Goal: Navigation & Orientation: Understand site structure

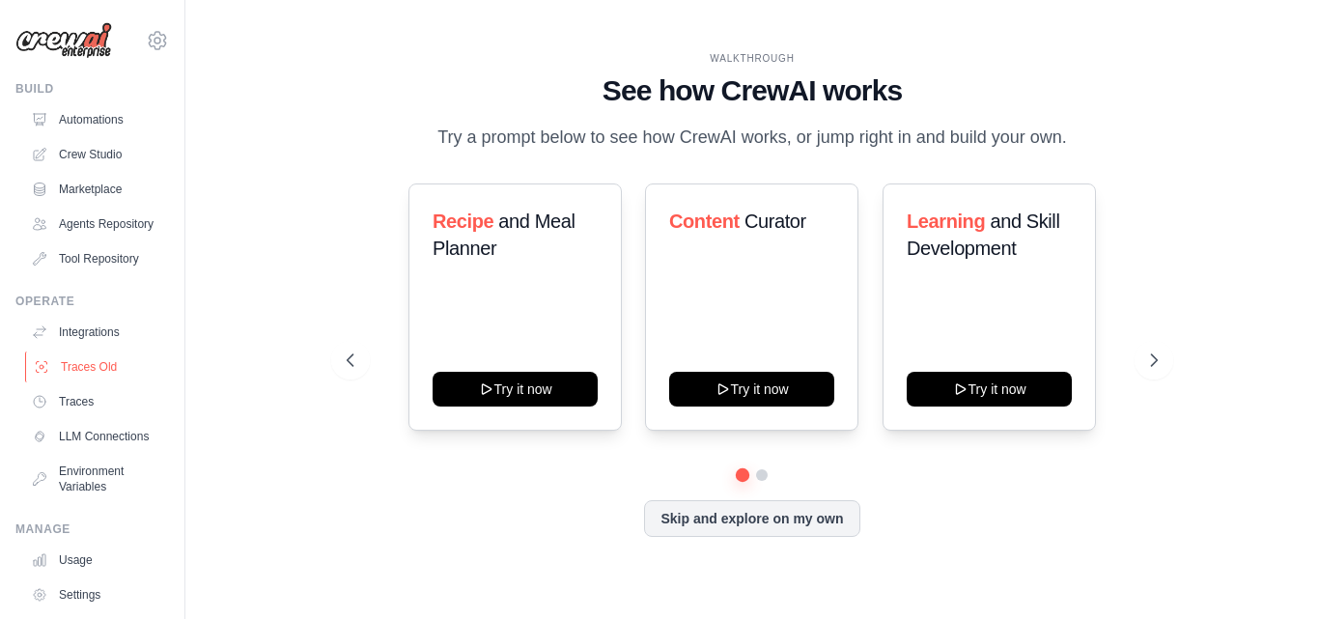
click at [97, 371] on link "Traces Old" at bounding box center [98, 366] width 146 height 31
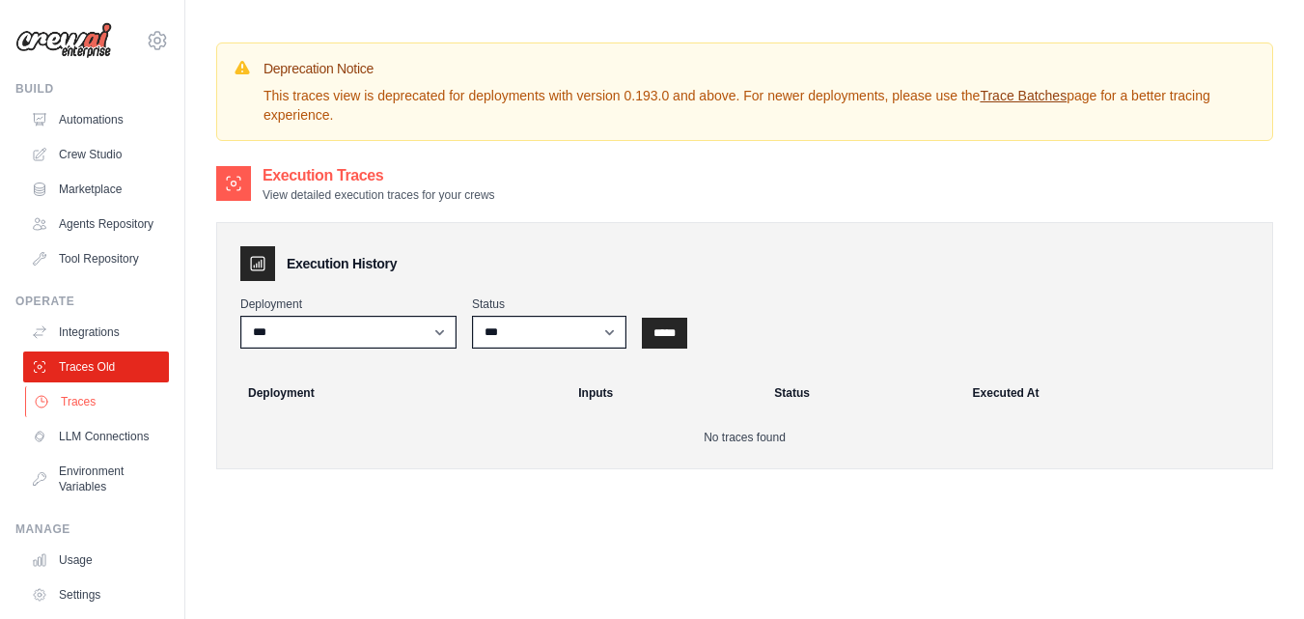
click at [85, 410] on link "Traces" at bounding box center [98, 401] width 146 height 31
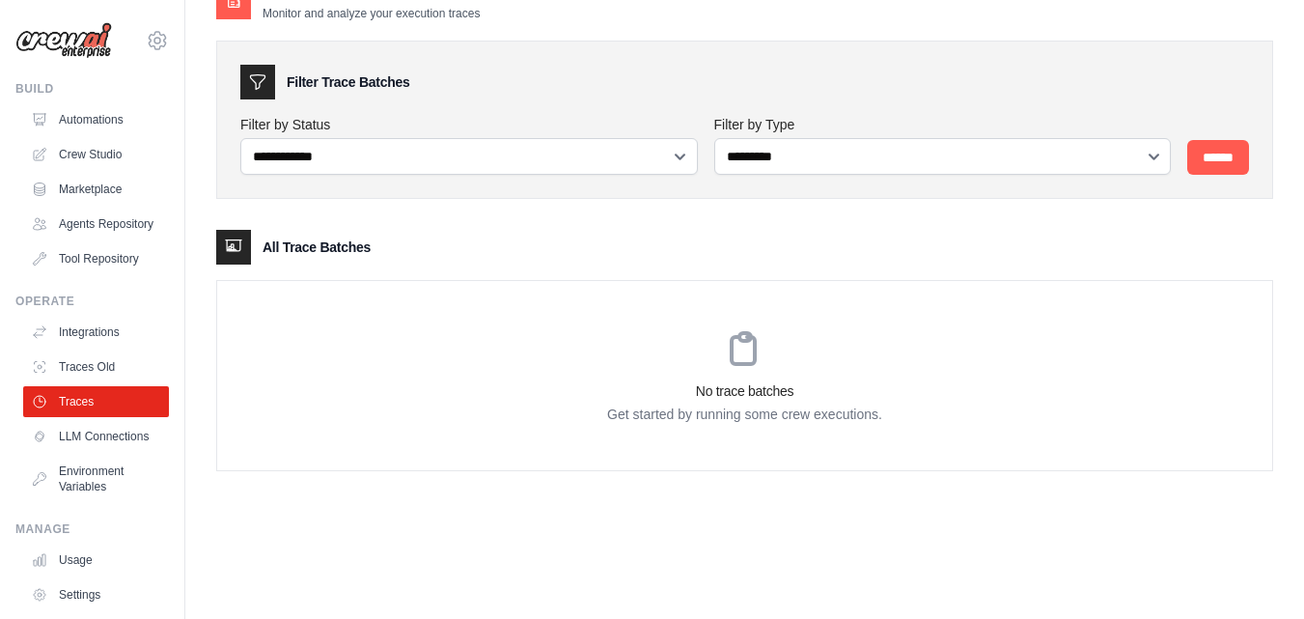
scroll to position [39, 0]
click at [75, 452] on link "LLM Connections" at bounding box center [98, 436] width 146 height 31
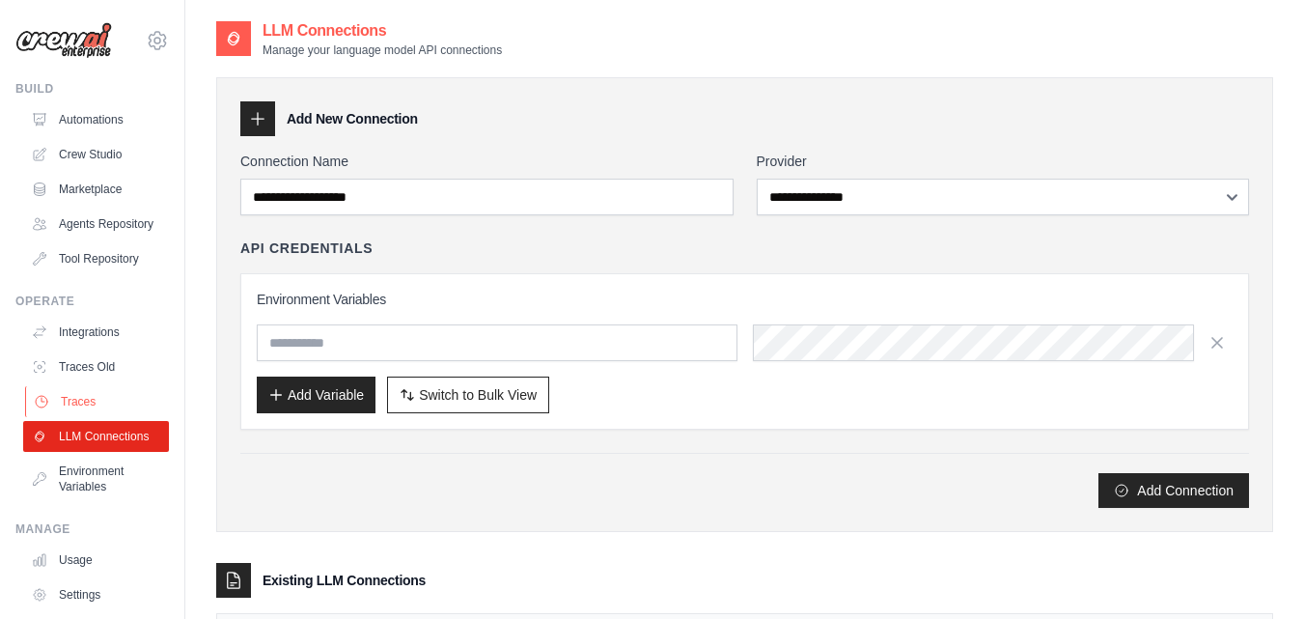
click at [83, 417] on link "Traces" at bounding box center [98, 401] width 146 height 31
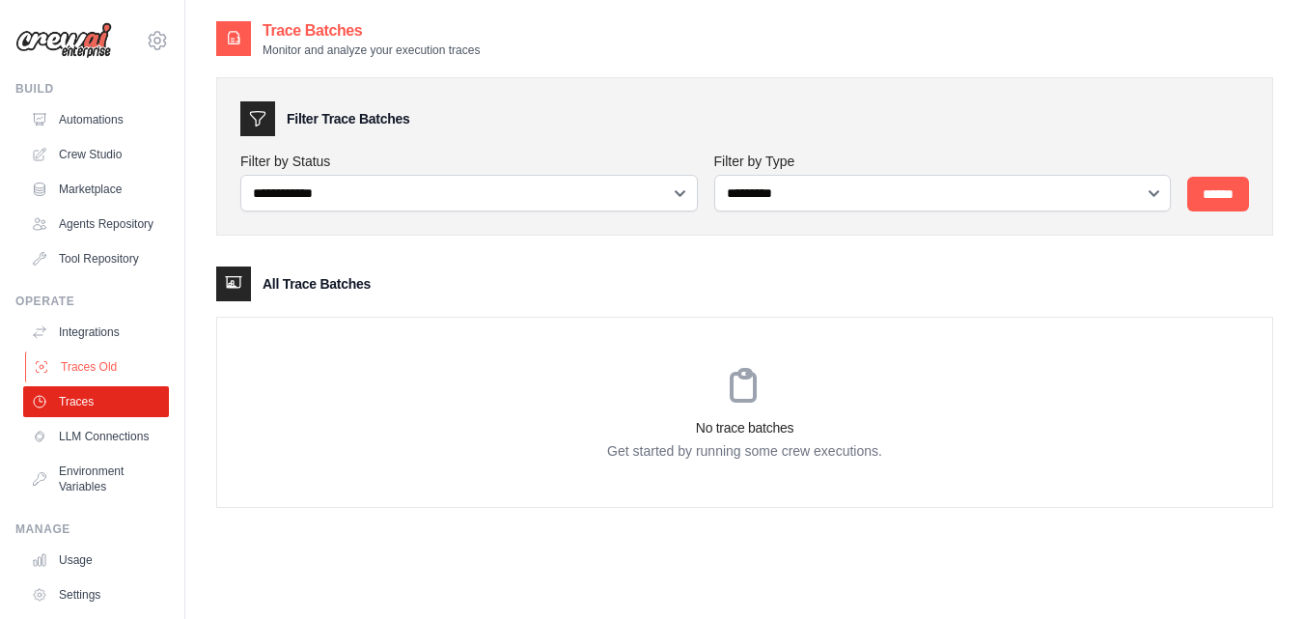
click at [98, 381] on link "Traces Old" at bounding box center [98, 366] width 146 height 31
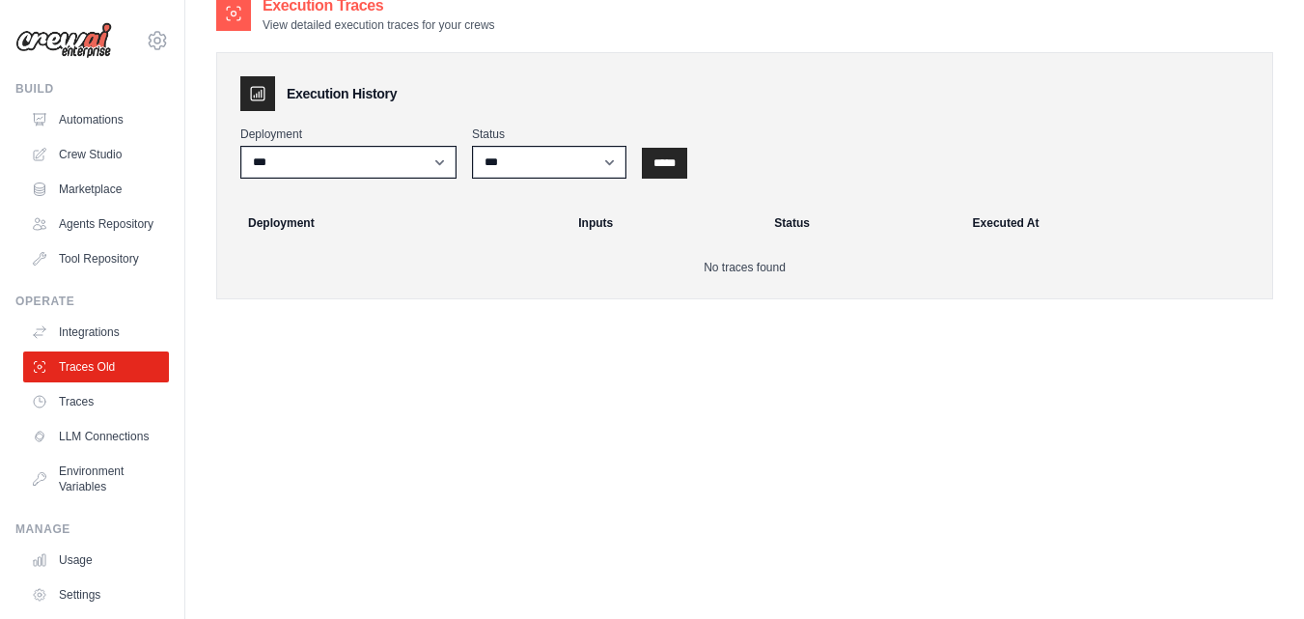
scroll to position [183, 0]
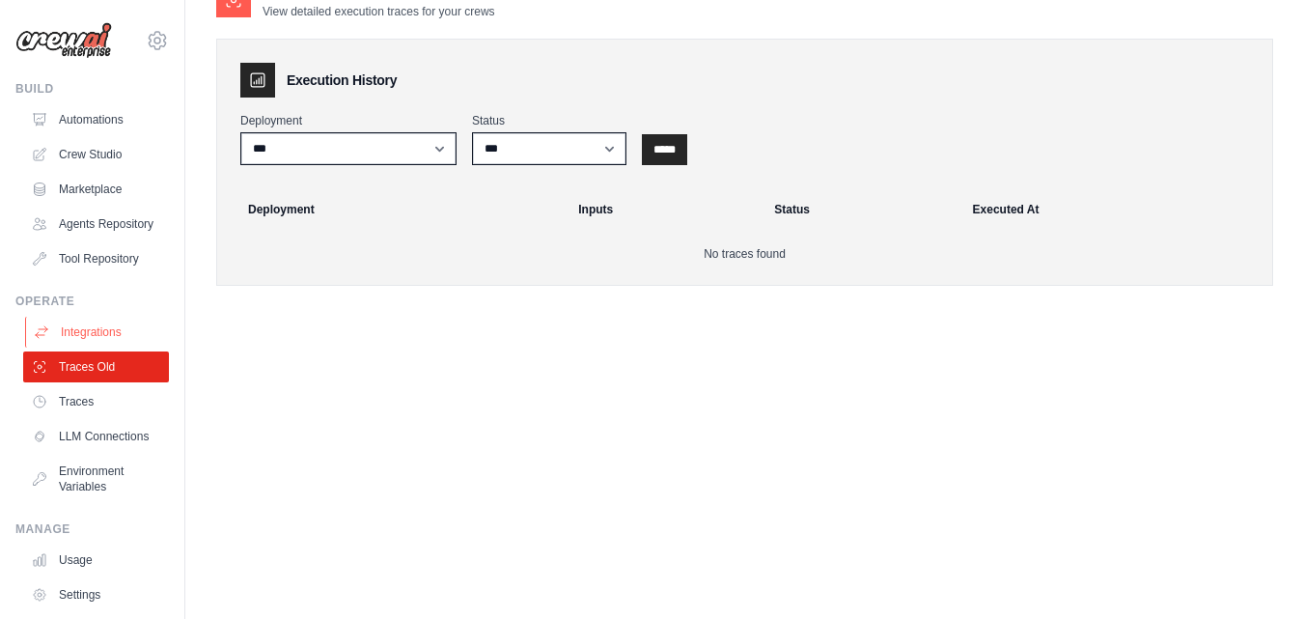
click at [98, 347] on link "Integrations" at bounding box center [98, 332] width 146 height 31
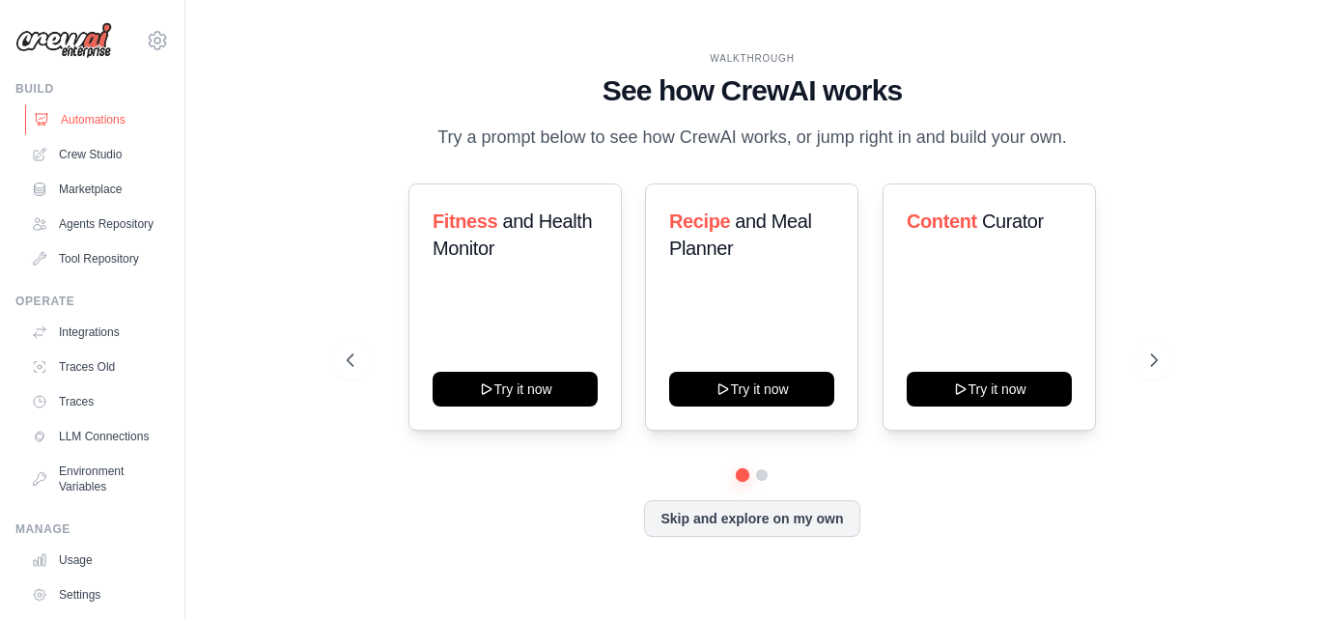
click at [93, 123] on link "Automations" at bounding box center [98, 119] width 146 height 31
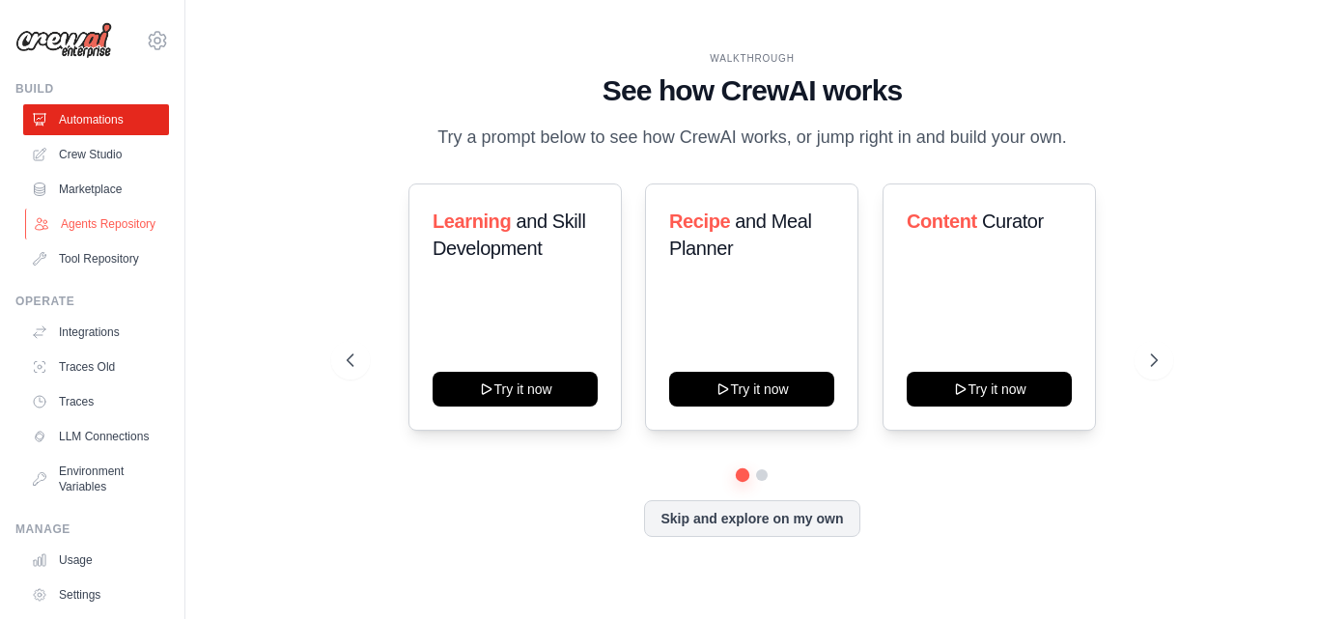
click at [78, 239] on link "Agents Repository" at bounding box center [98, 223] width 146 height 31
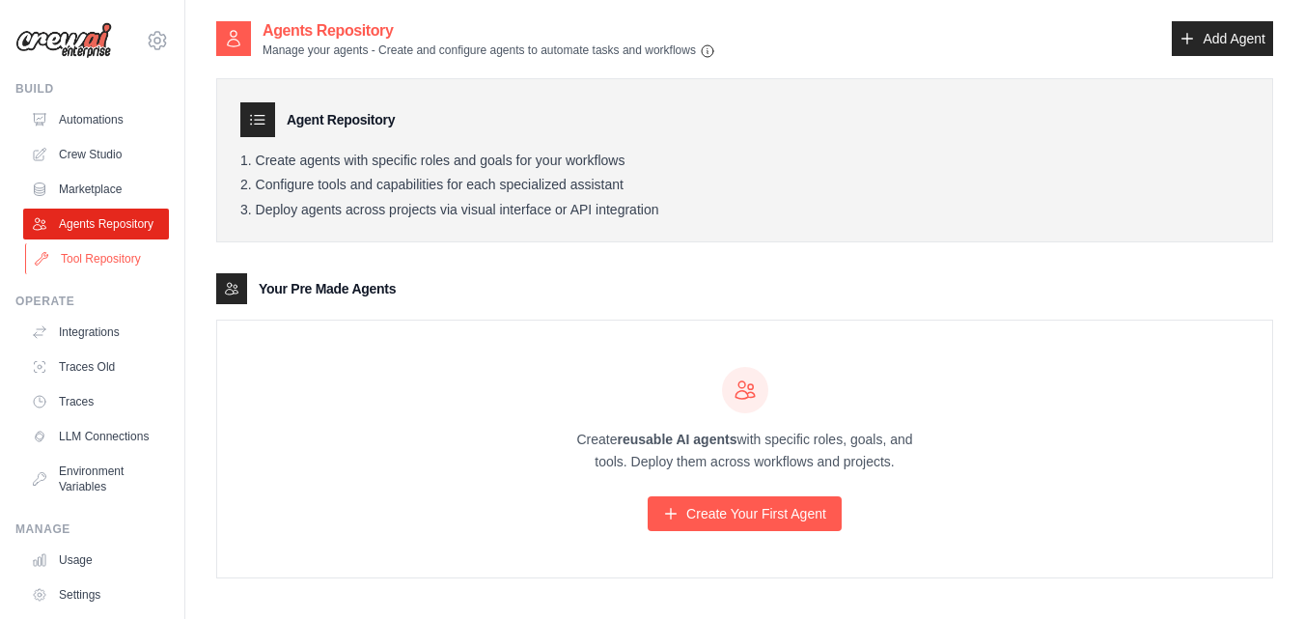
click at [101, 273] on link "Tool Repository" at bounding box center [98, 258] width 146 height 31
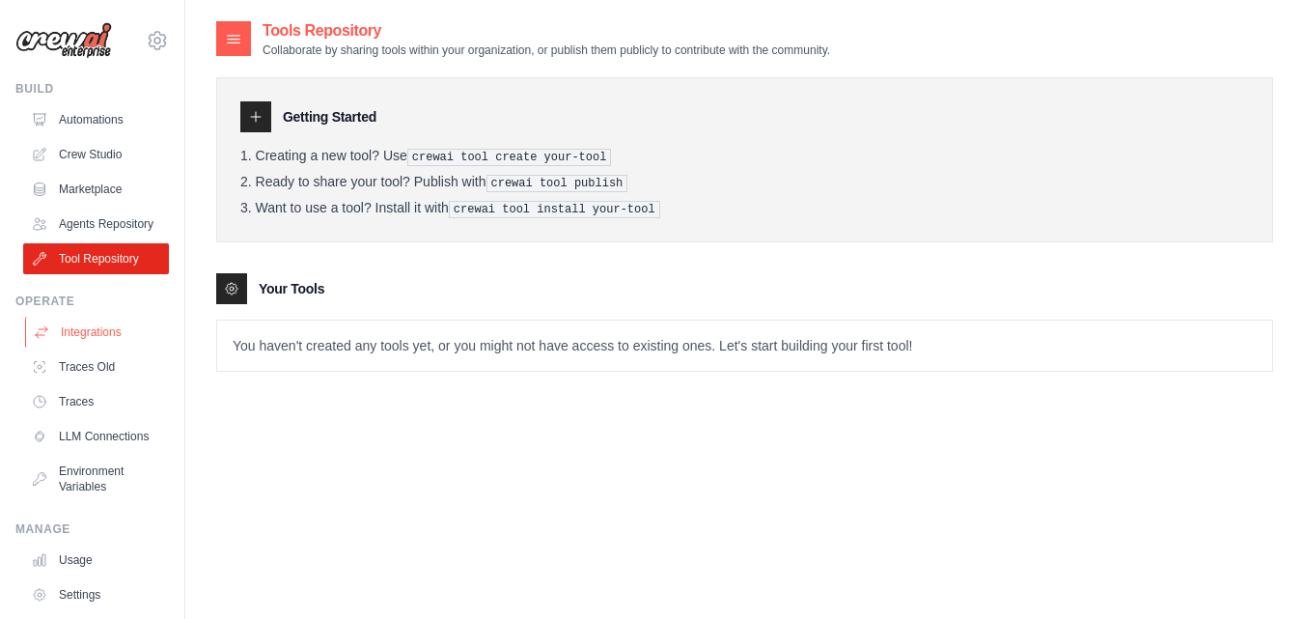
click at [85, 342] on link "Integrations" at bounding box center [98, 332] width 146 height 31
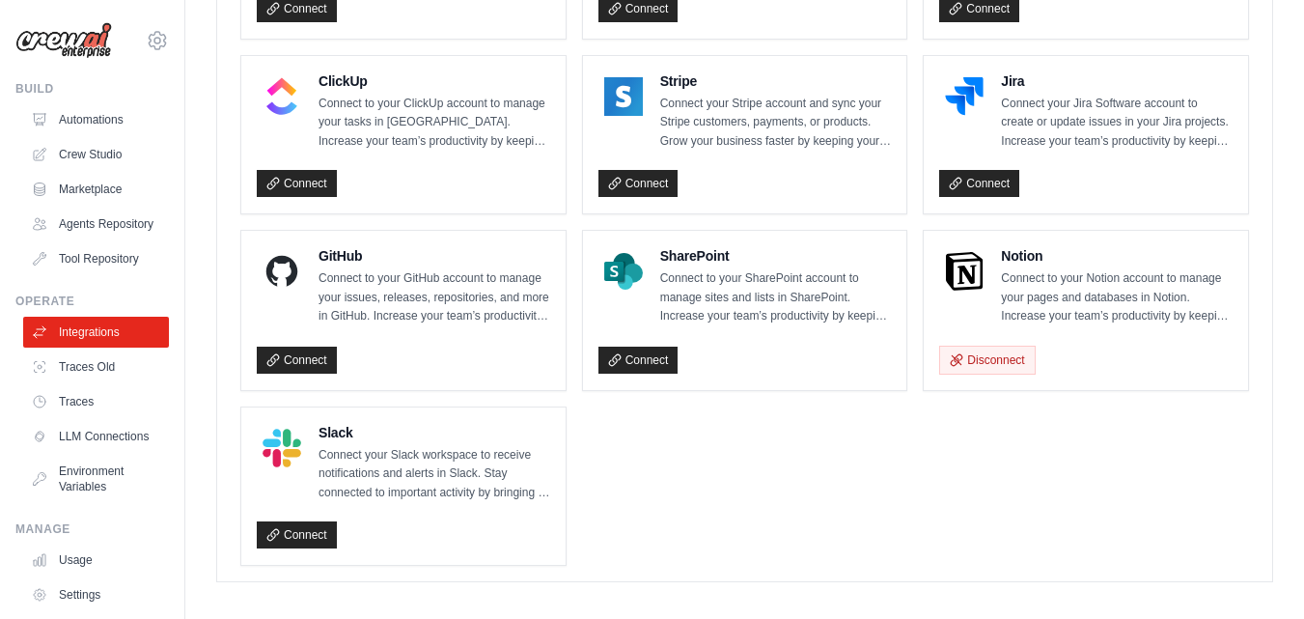
scroll to position [1427, 0]
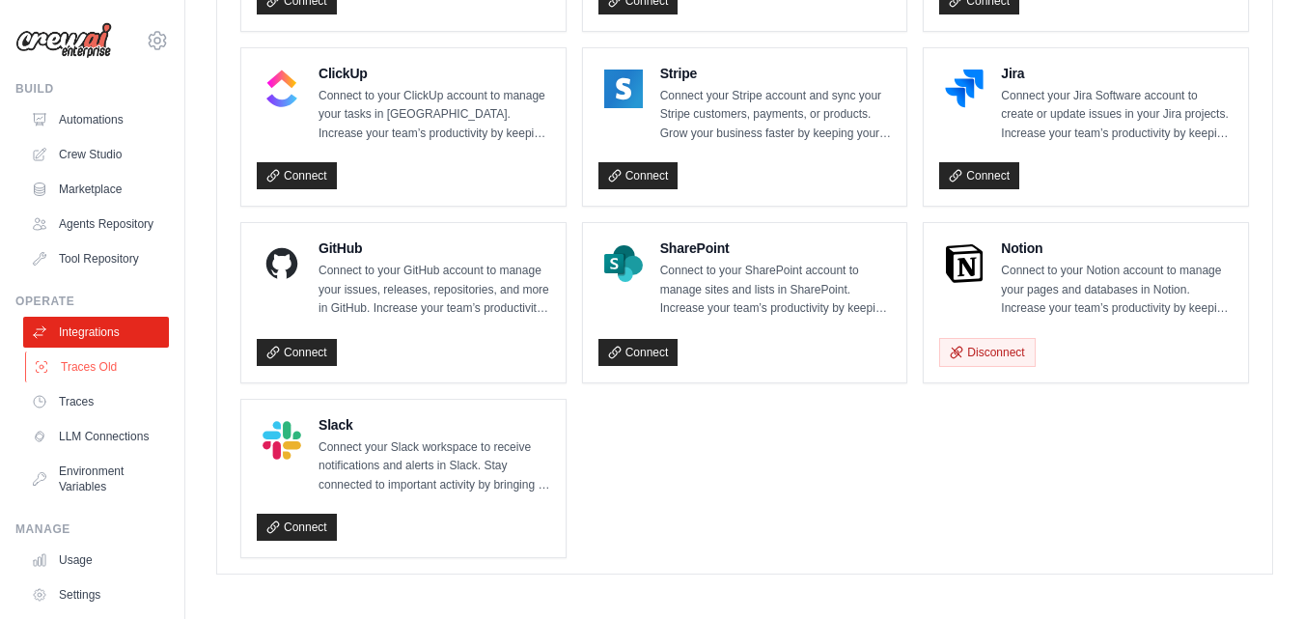
click at [61, 382] on link "Traces Old" at bounding box center [98, 366] width 146 height 31
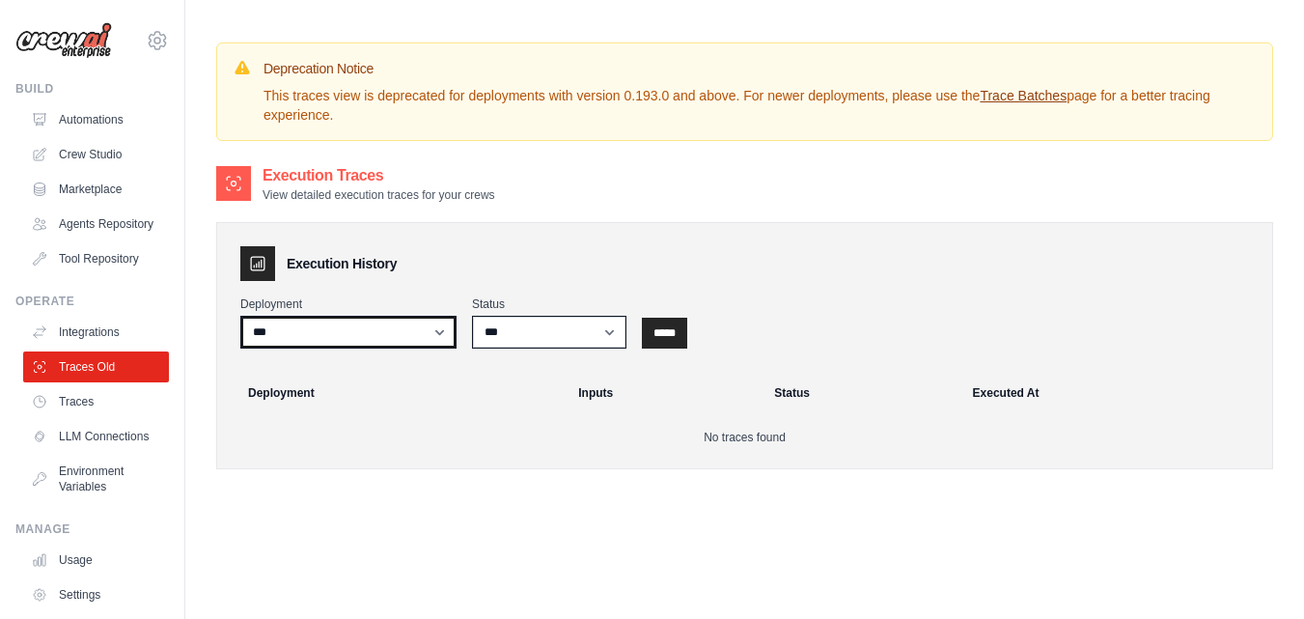
click at [443, 336] on select "***" at bounding box center [348, 332] width 216 height 33
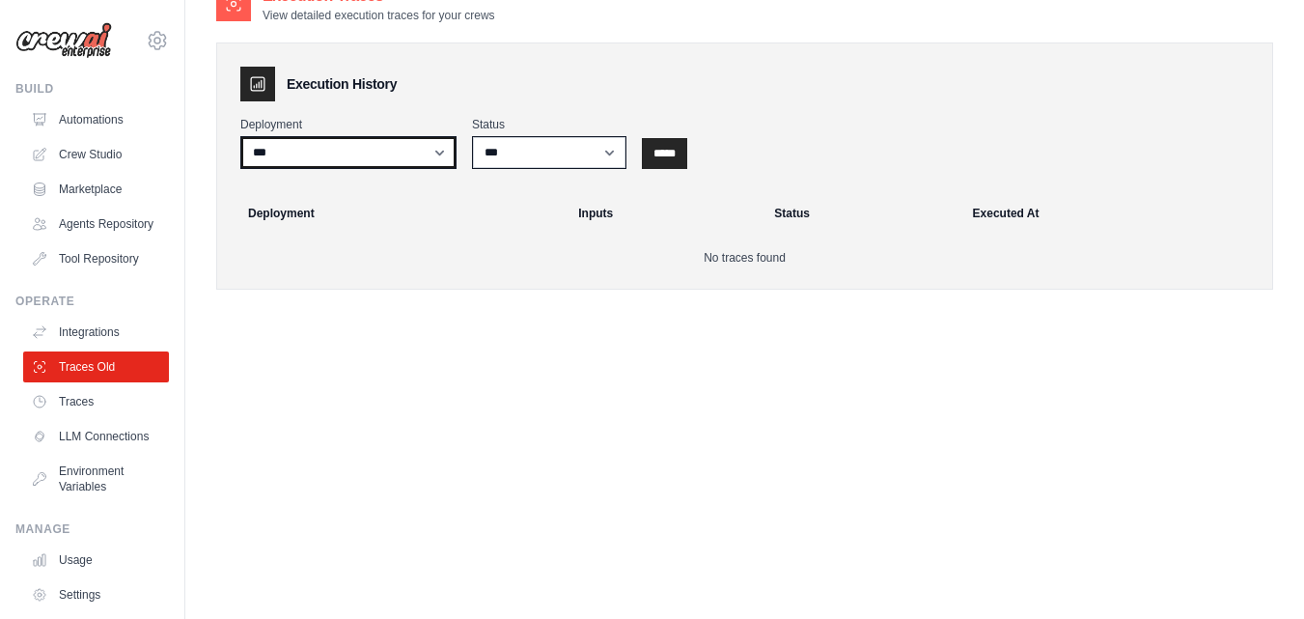
scroll to position [183, 0]
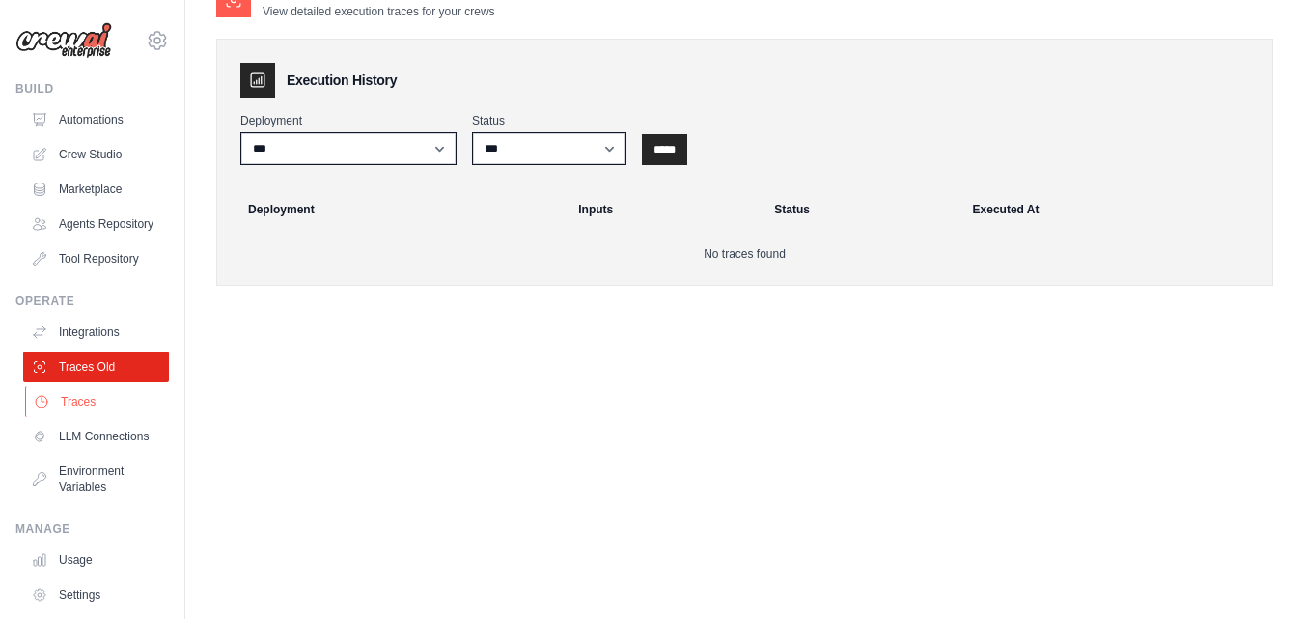
click at [76, 412] on link "Traces" at bounding box center [98, 401] width 146 height 31
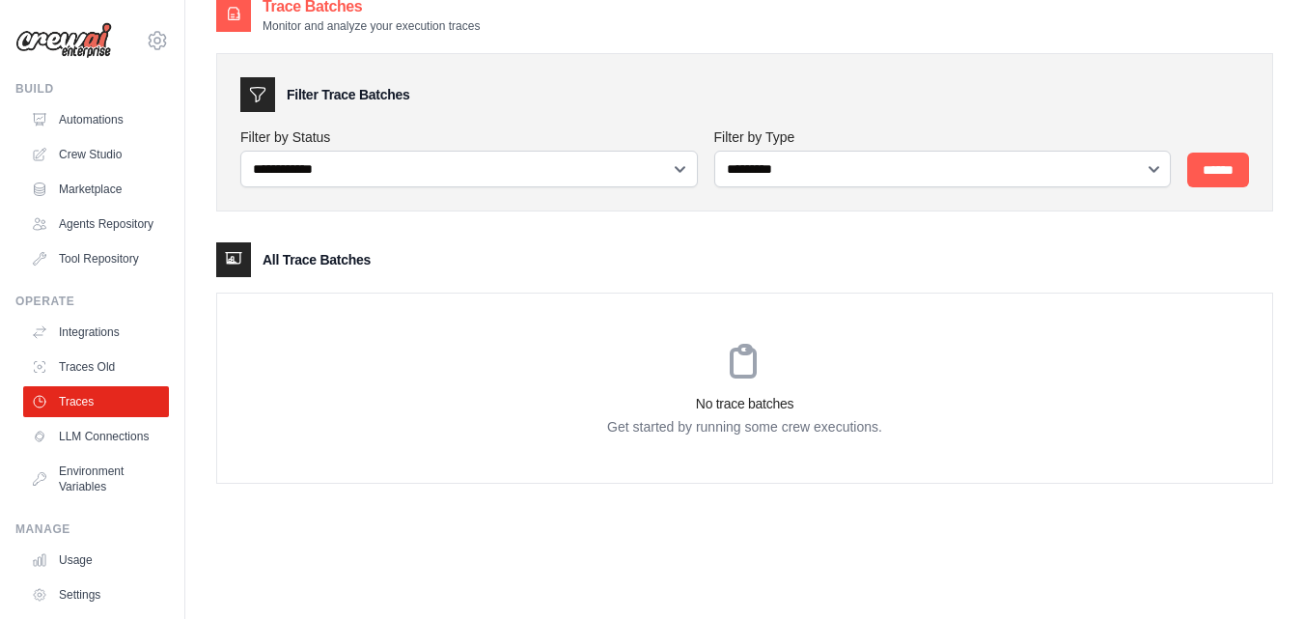
scroll to position [39, 0]
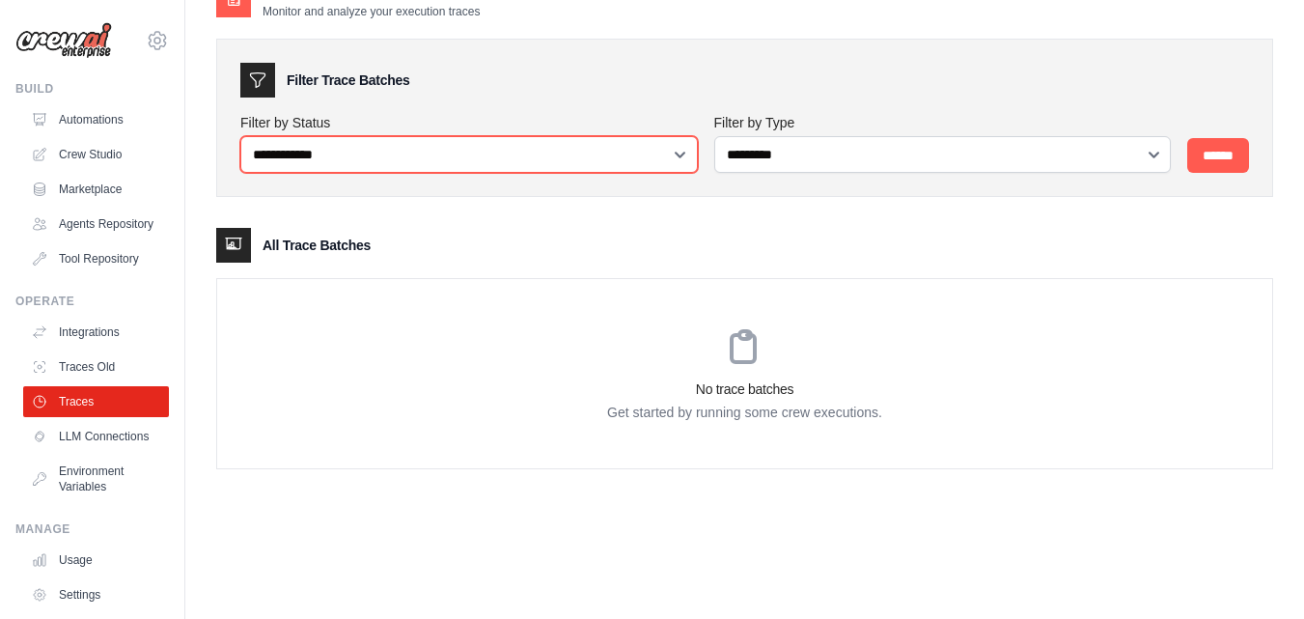
click at [685, 153] on select "**********" at bounding box center [469, 154] width 458 height 37
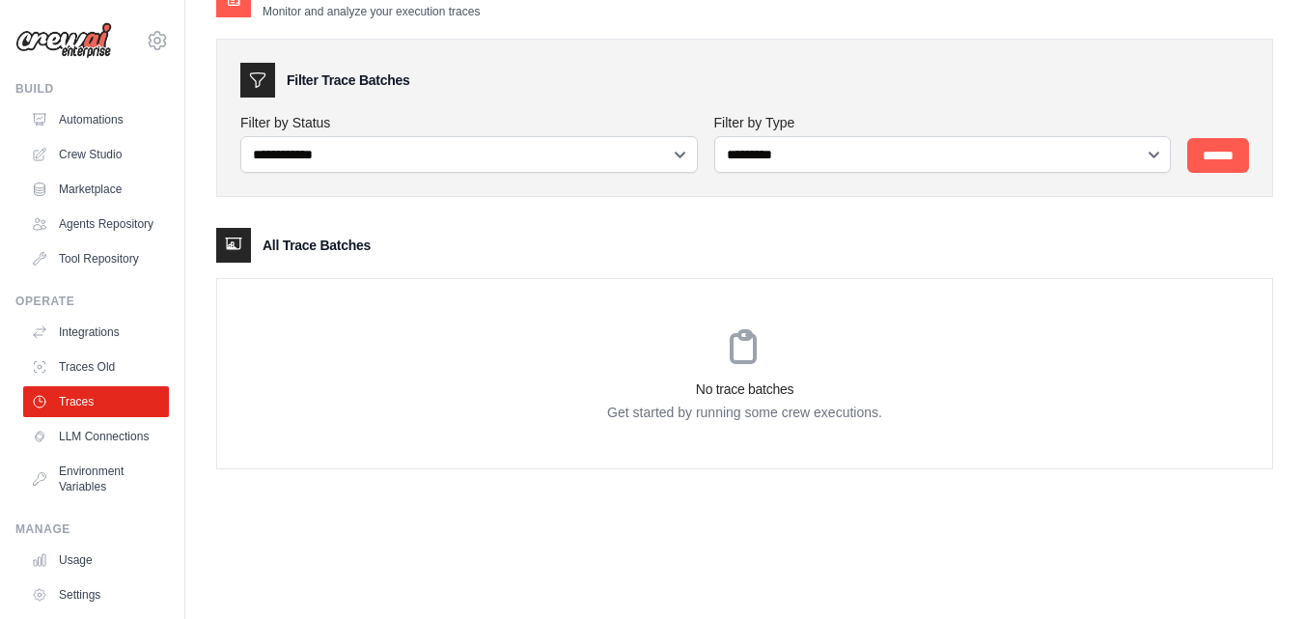
click at [483, 377] on div "No trace batches Get started by running some crew executions." at bounding box center [744, 373] width 1055 height 189
click at [72, 452] on link "LLM Connections" at bounding box center [98, 436] width 146 height 31
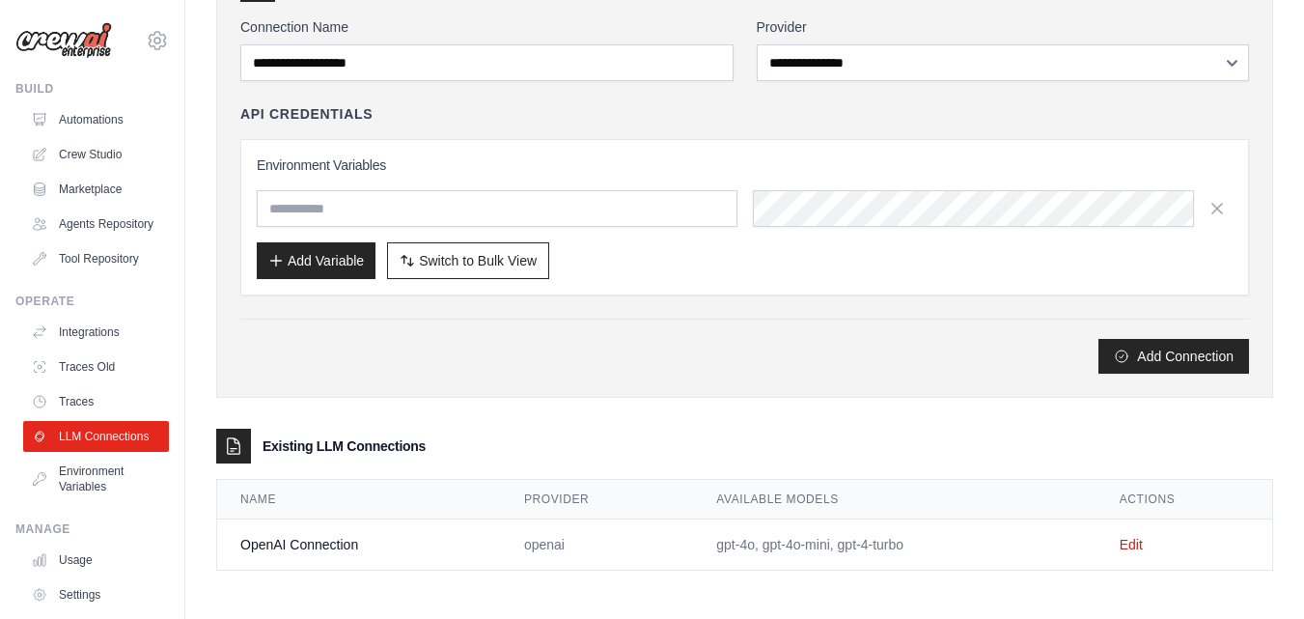
scroll to position [136, 0]
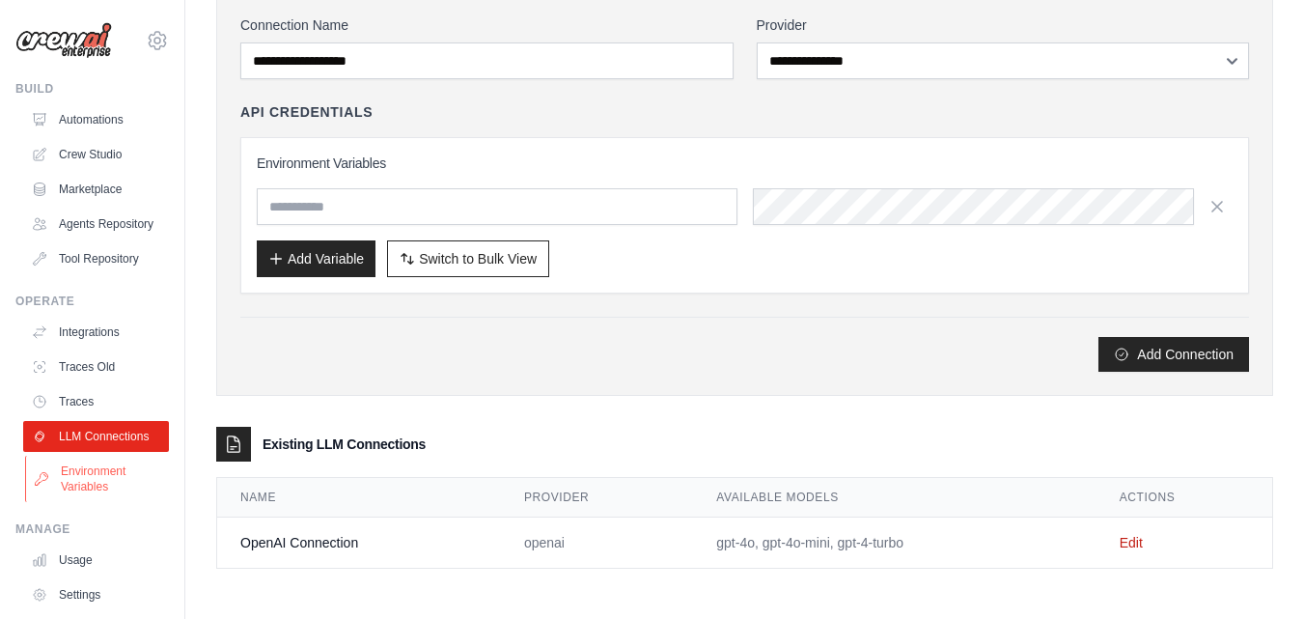
click at [92, 501] on link "Environment Variables" at bounding box center [98, 479] width 146 height 46
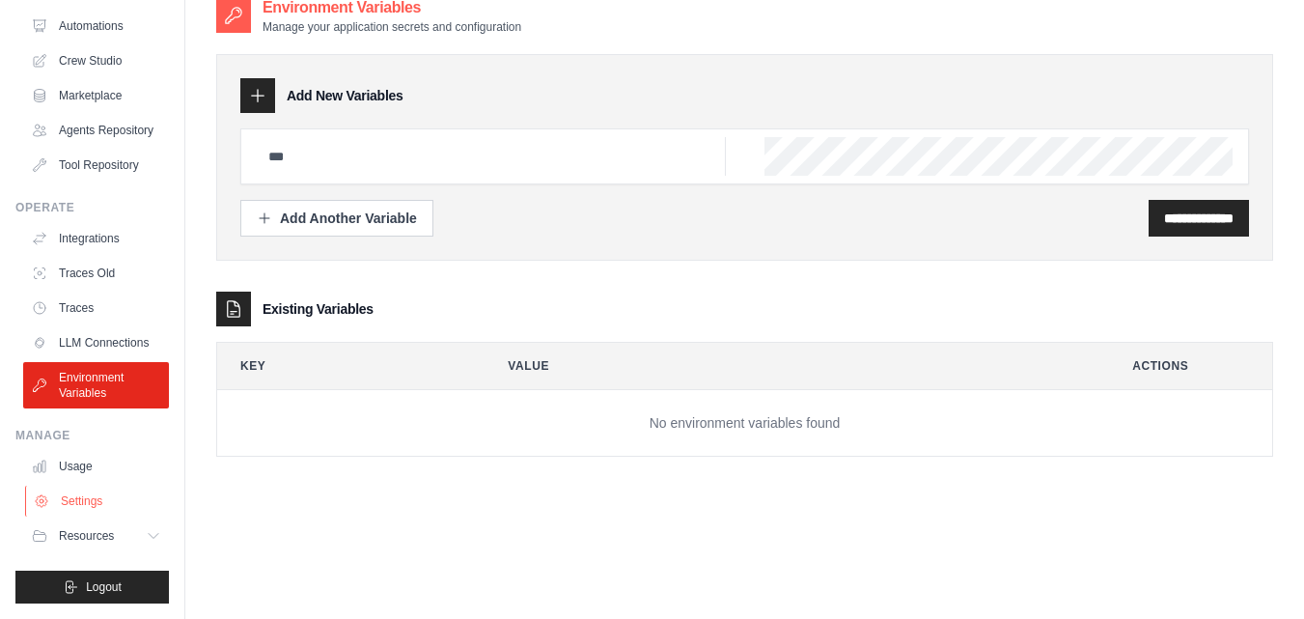
scroll to position [39, 0]
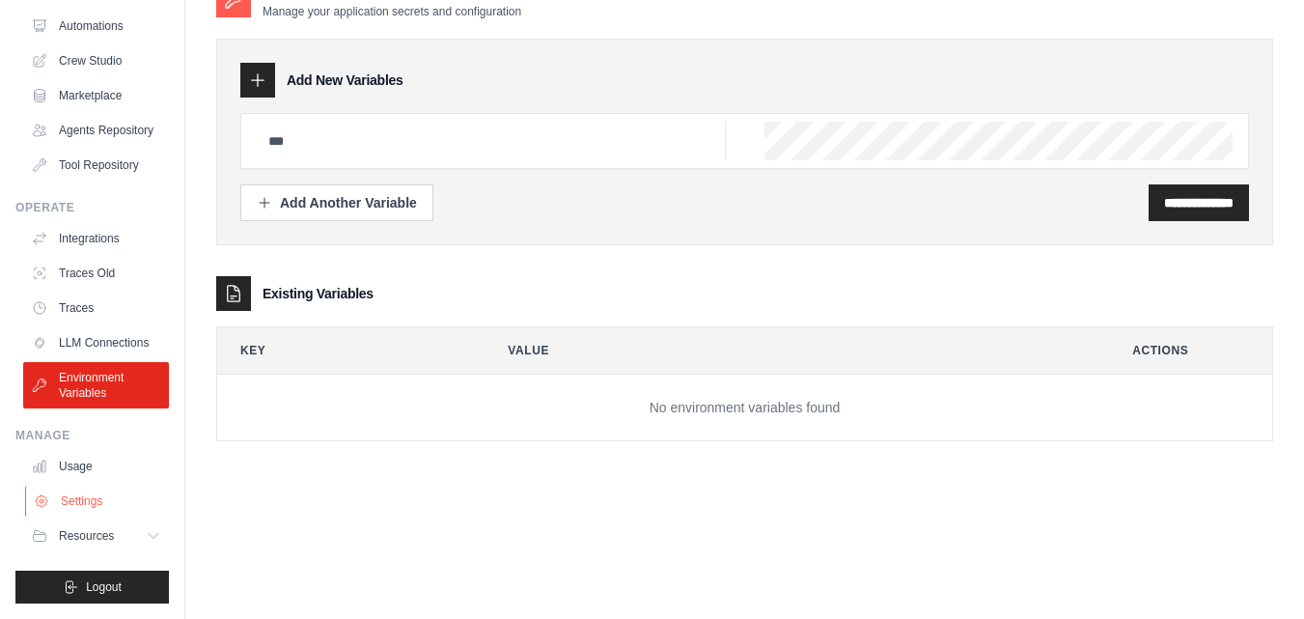
click at [77, 498] on link "Settings" at bounding box center [98, 501] width 146 height 31
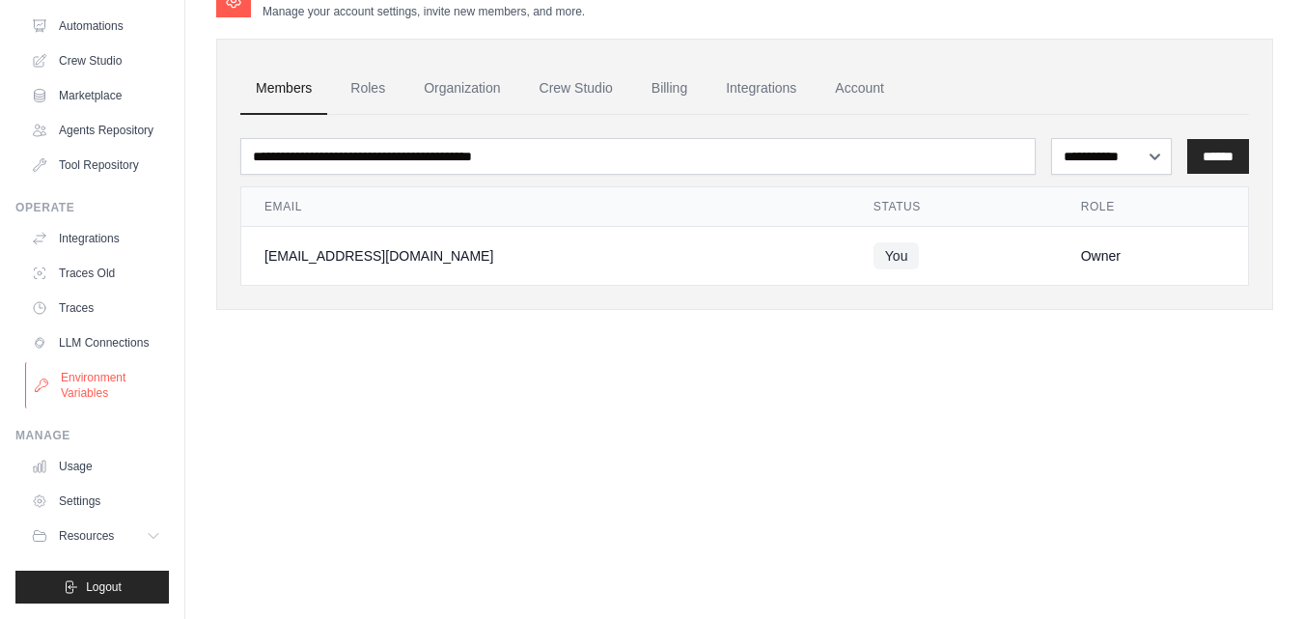
scroll to position [125, 0]
click at [125, 526] on button "Resources" at bounding box center [98, 535] width 146 height 31
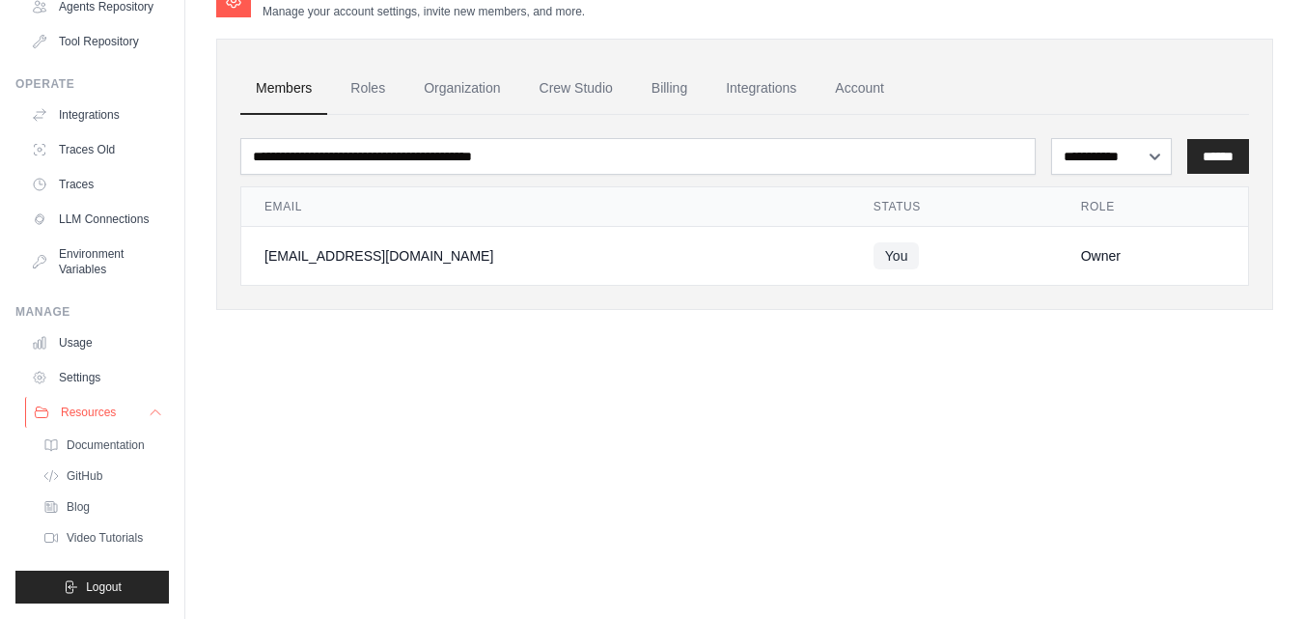
scroll to position [264, 0]
click at [104, 468] on span "GitHub" at bounding box center [87, 475] width 36 height 15
